Goal: Find specific page/section: Find specific page/section

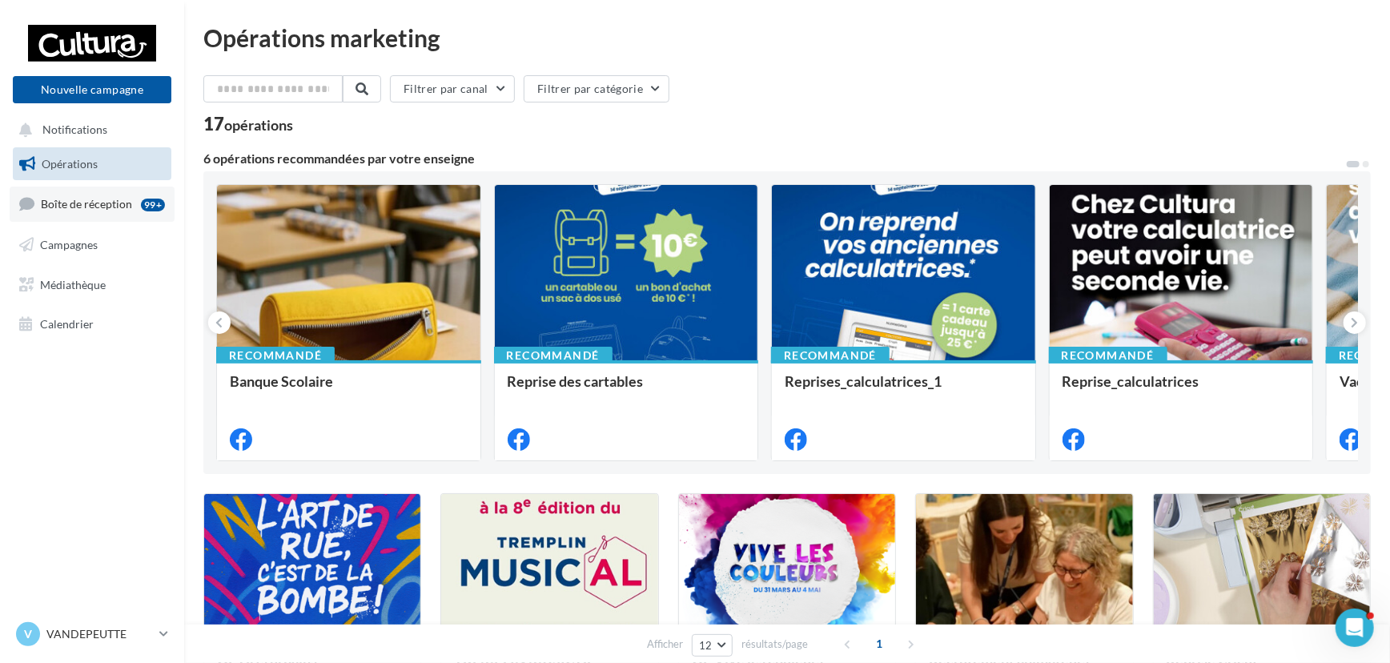
click at [134, 196] on link "Boîte de réception 99+" at bounding box center [92, 204] width 165 height 34
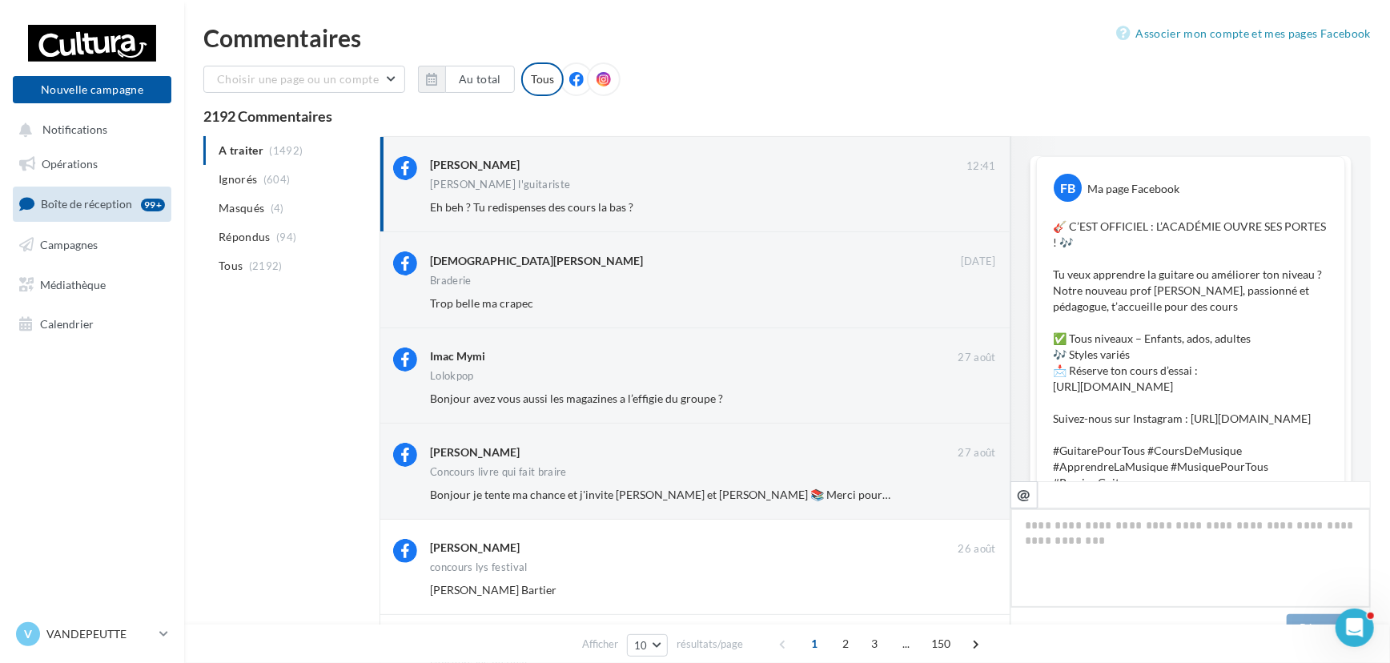
scroll to position [512, 0]
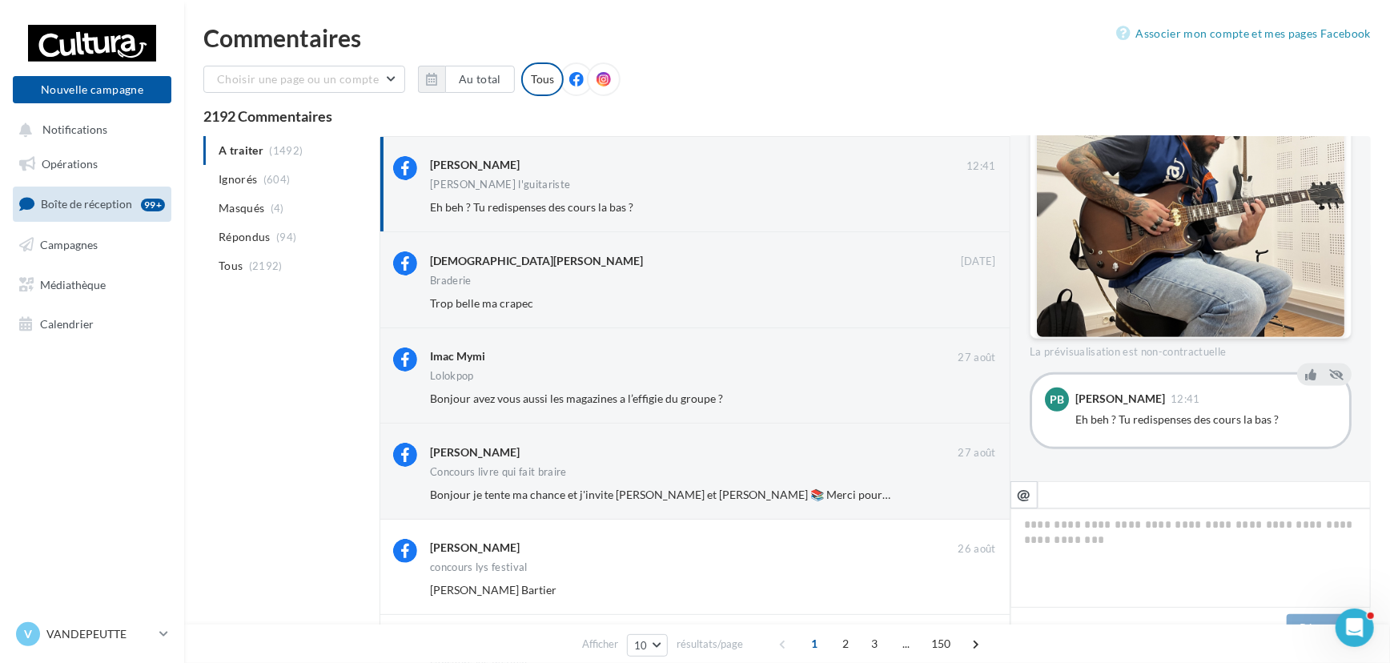
click at [87, 208] on span "Boîte de réception" at bounding box center [86, 204] width 91 height 14
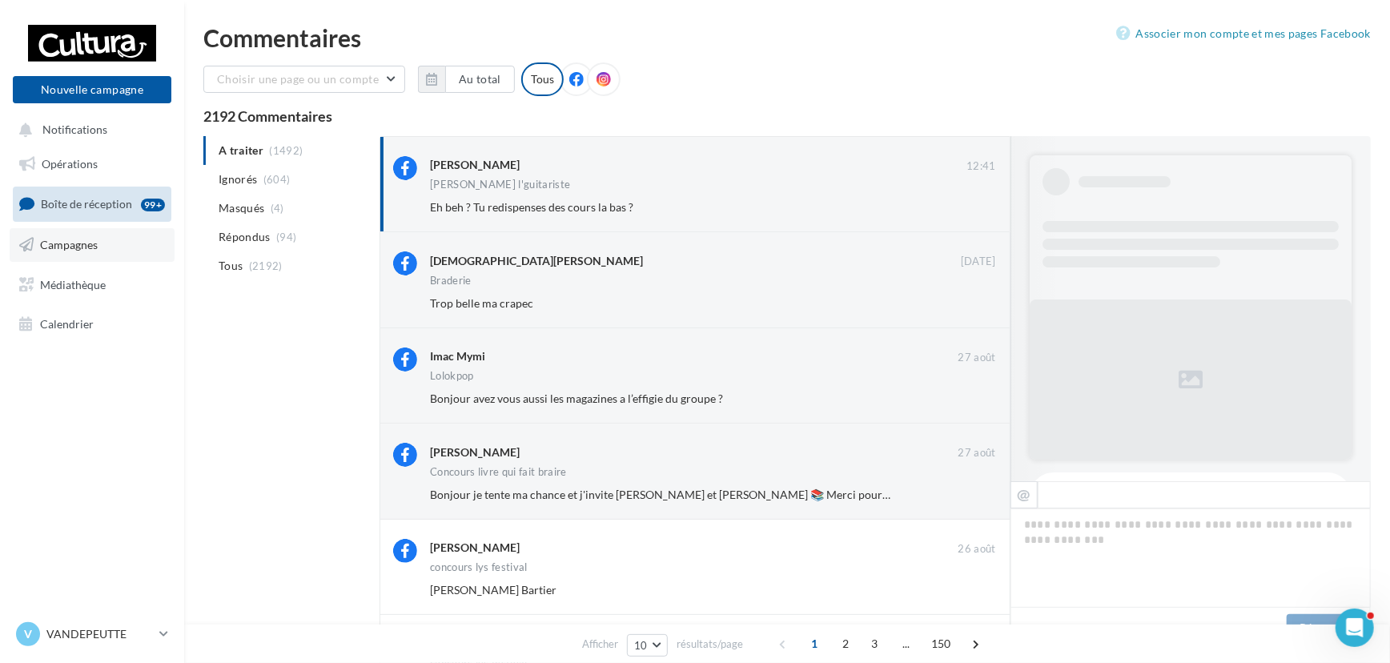
click at [97, 240] on link "Campagnes" at bounding box center [92, 245] width 165 height 34
